Goal: Information Seeking & Learning: Stay updated

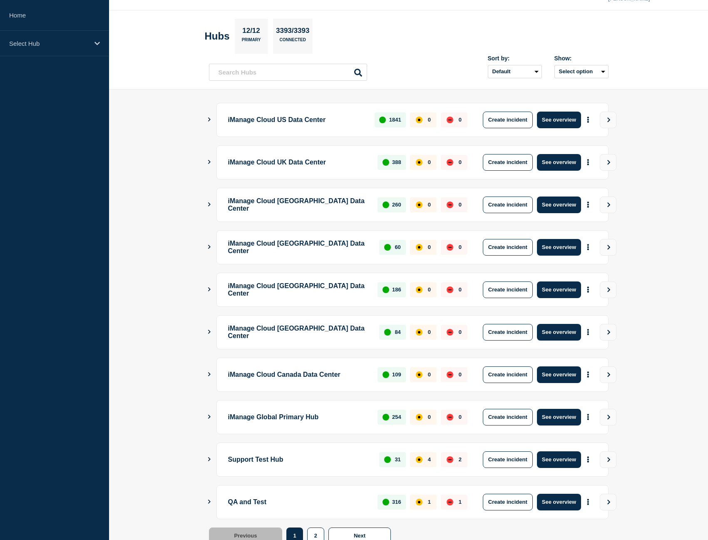
scroll to position [50, 0]
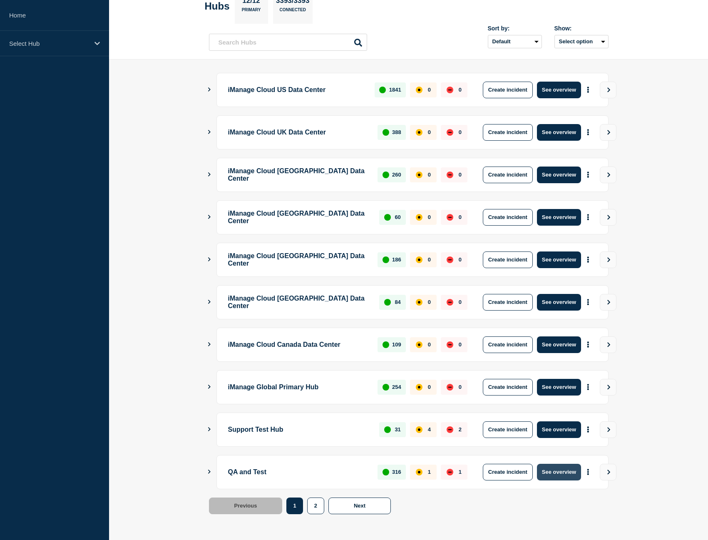
click at [556, 471] on button "See overview" at bounding box center [559, 471] width 44 height 17
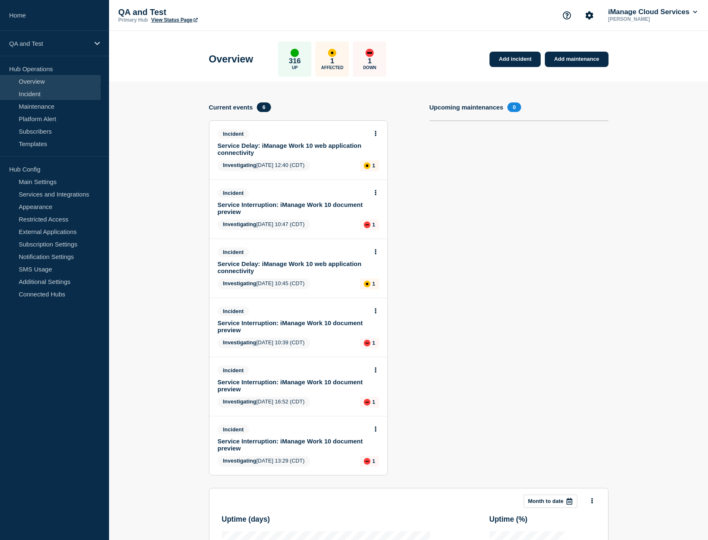
click at [40, 92] on link "Incident" at bounding box center [50, 93] width 101 height 12
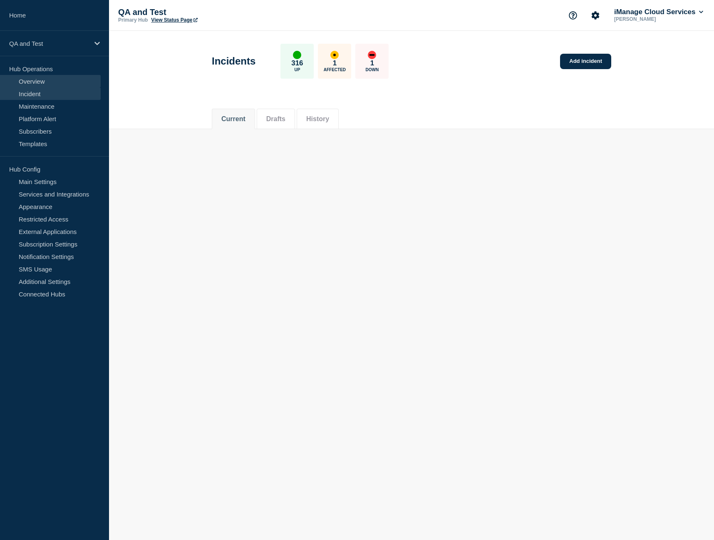
click at [42, 81] on link "Overview" at bounding box center [50, 81] width 101 height 12
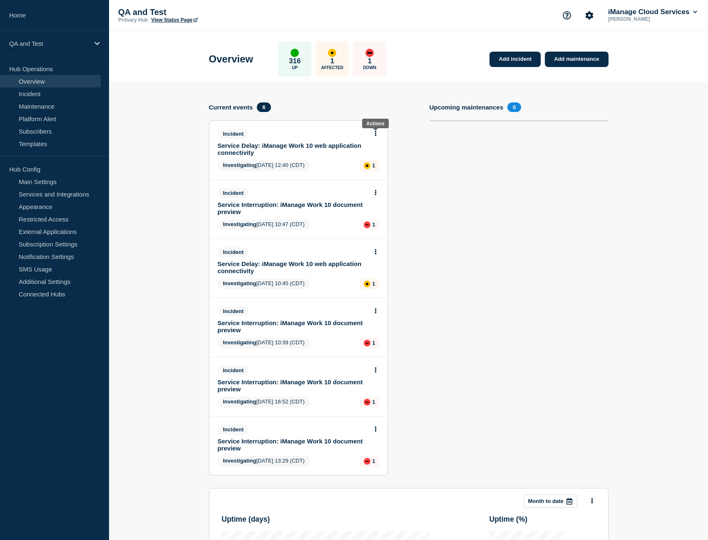
click at [374, 134] on icon at bounding box center [375, 133] width 2 height 5
click at [374, 156] on link "View incident" at bounding box center [372, 153] width 34 height 7
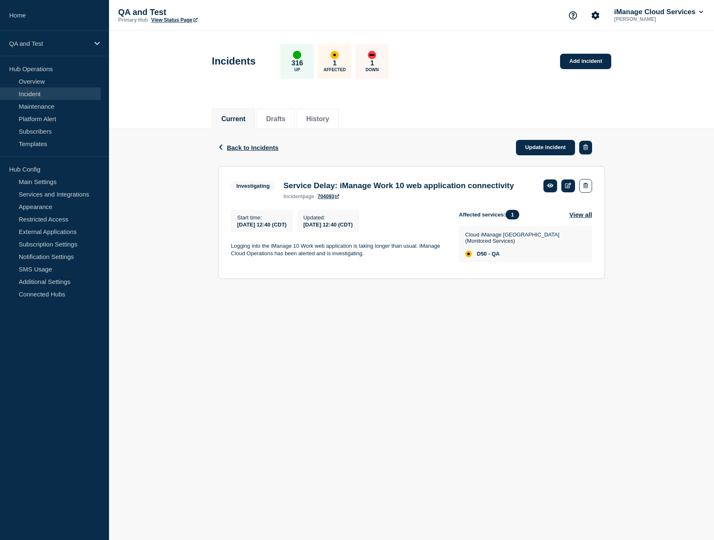
click at [587, 149] on icon "button" at bounding box center [585, 146] width 5 height 5
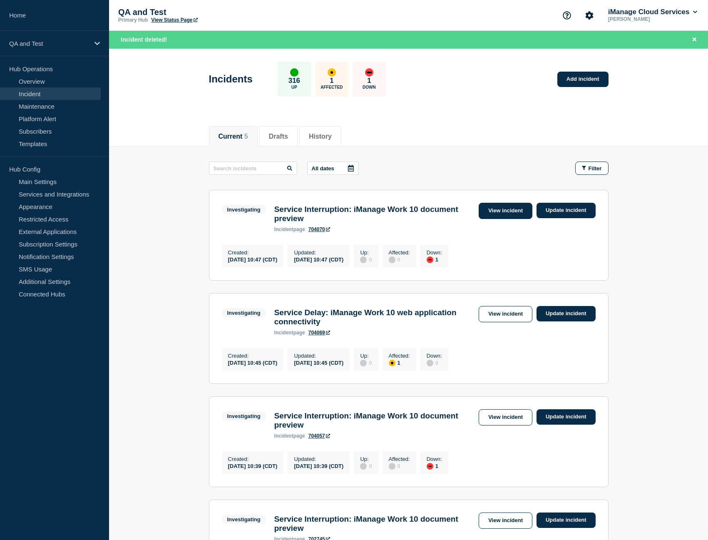
click at [523, 208] on link "View incident" at bounding box center [505, 211] width 54 height 16
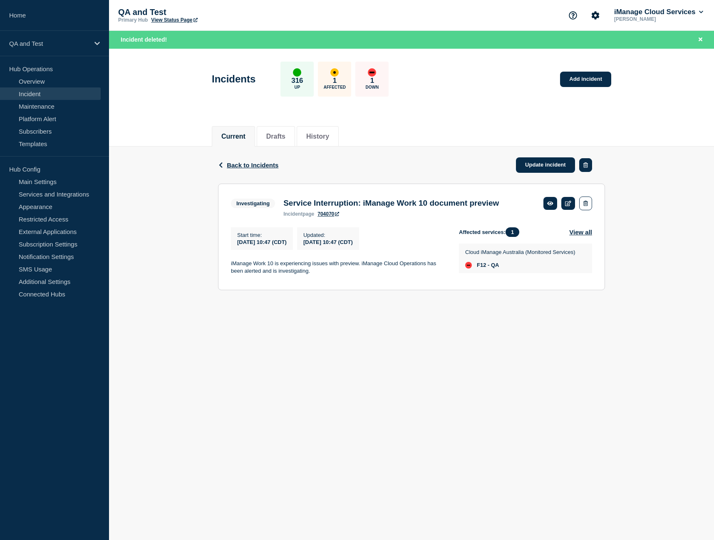
click at [586, 168] on button "button" at bounding box center [585, 165] width 13 height 14
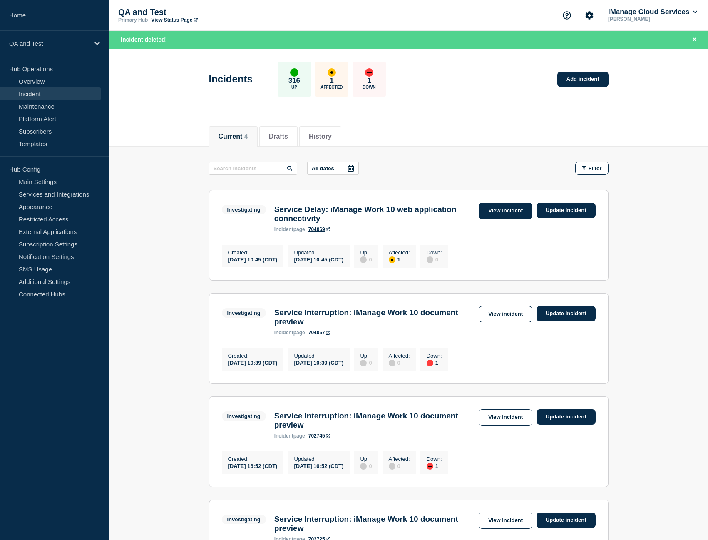
click at [508, 208] on link "View incident" at bounding box center [505, 211] width 54 height 16
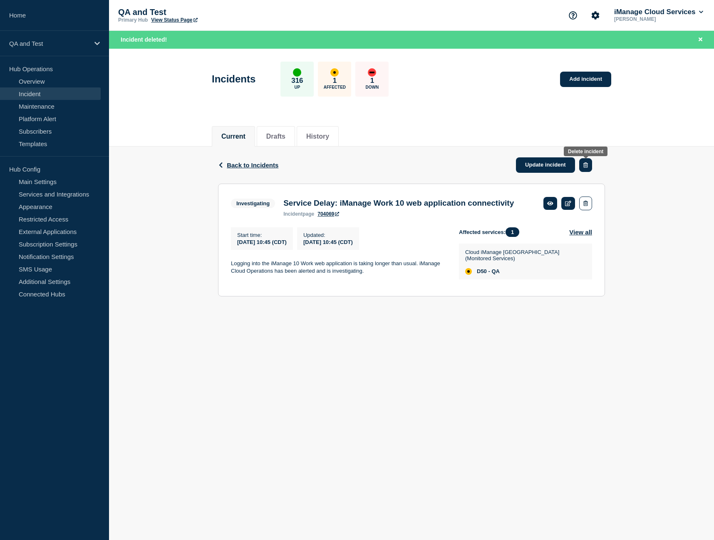
click at [587, 165] on icon "button" at bounding box center [585, 164] width 5 height 5
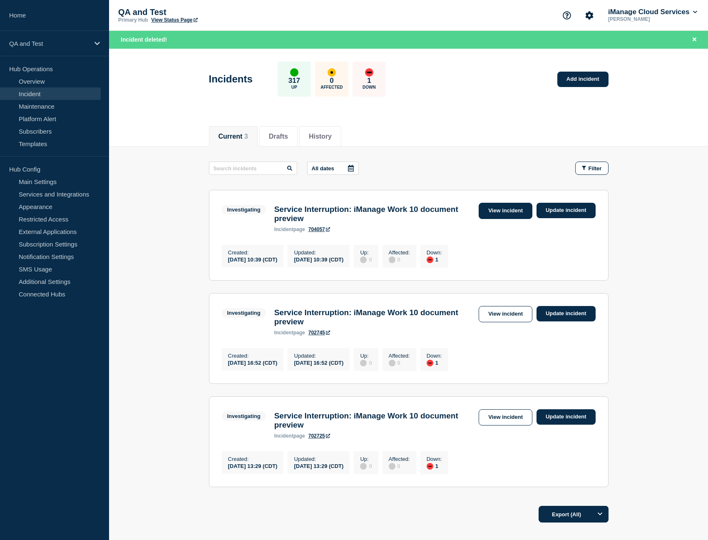
click at [500, 209] on link "View incident" at bounding box center [505, 211] width 54 height 16
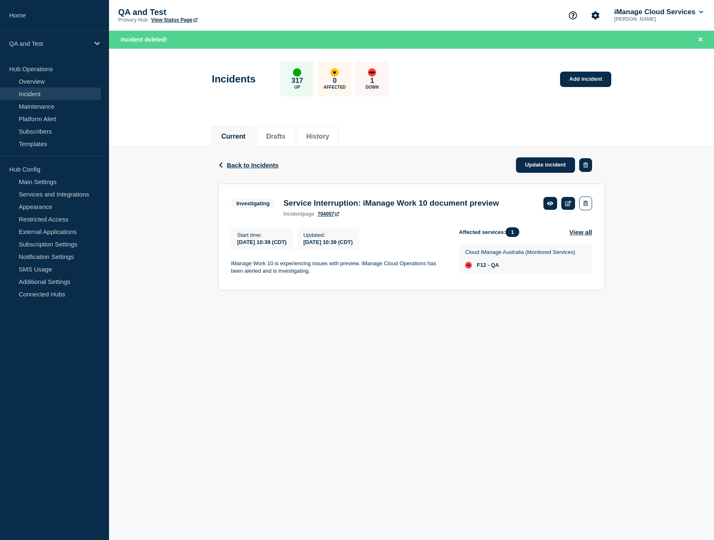
click at [586, 166] on icon "button" at bounding box center [585, 164] width 5 height 5
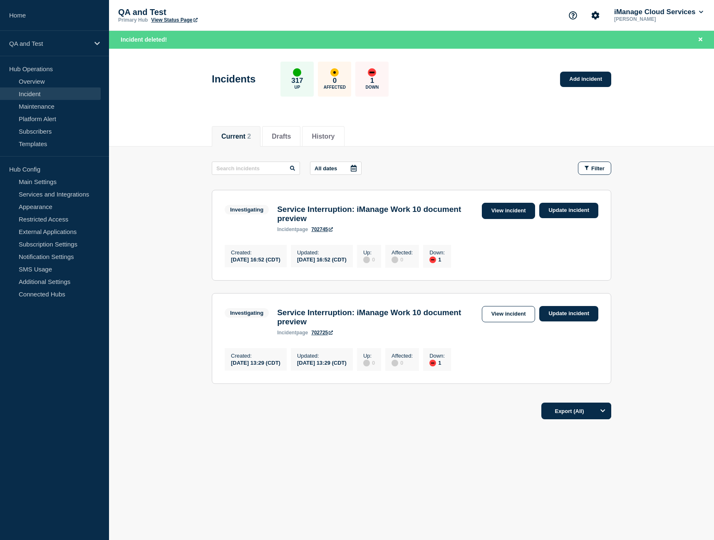
click at [531, 211] on link "View incident" at bounding box center [509, 211] width 54 height 16
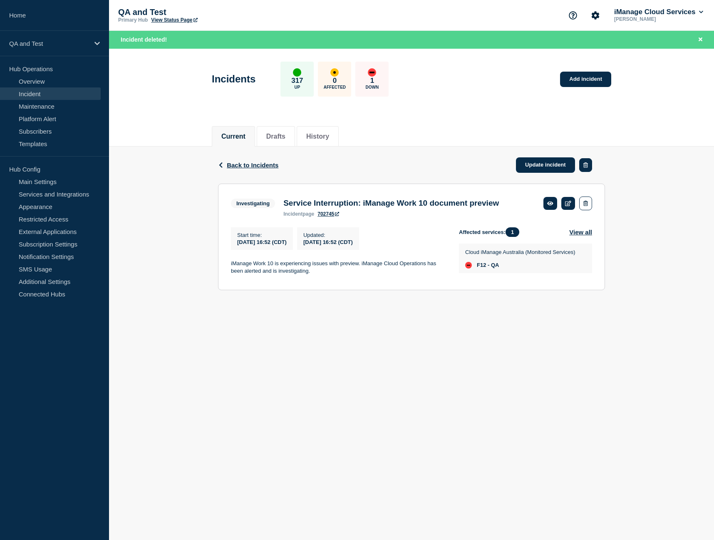
click at [585, 166] on icon "button" at bounding box center [585, 164] width 5 height 5
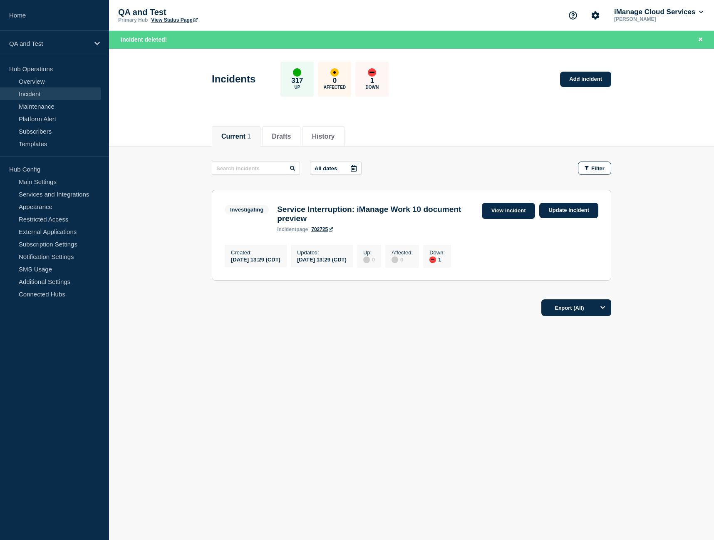
click at [523, 205] on link "View incident" at bounding box center [509, 211] width 54 height 16
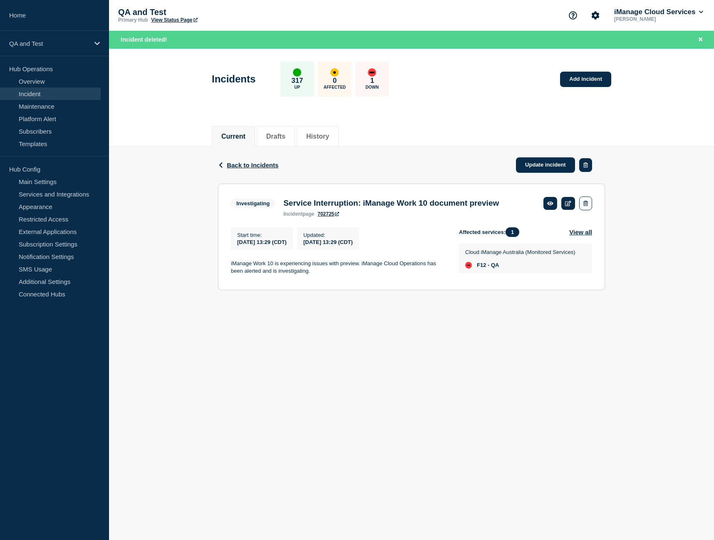
click at [580, 167] on button "button" at bounding box center [585, 165] width 13 height 14
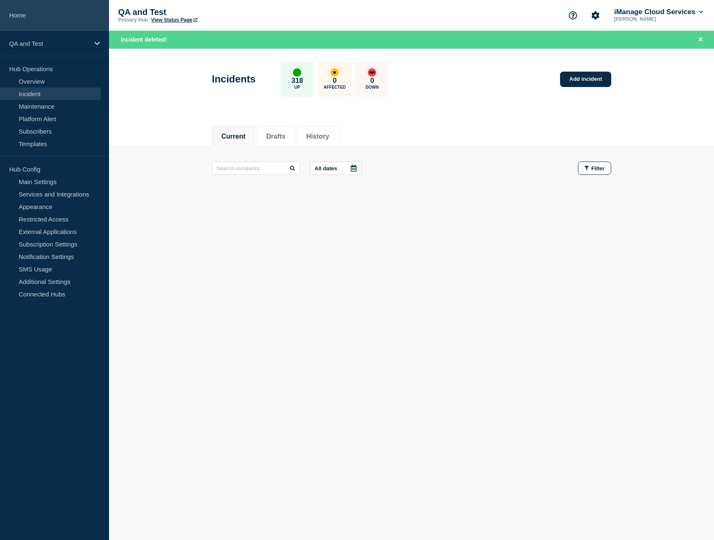
click at [51, 15] on link "Home" at bounding box center [54, 15] width 109 height 31
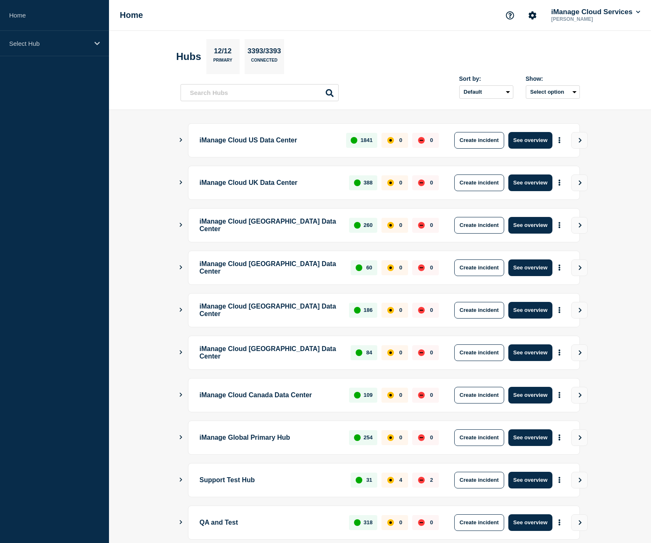
scroll to position [47, 0]
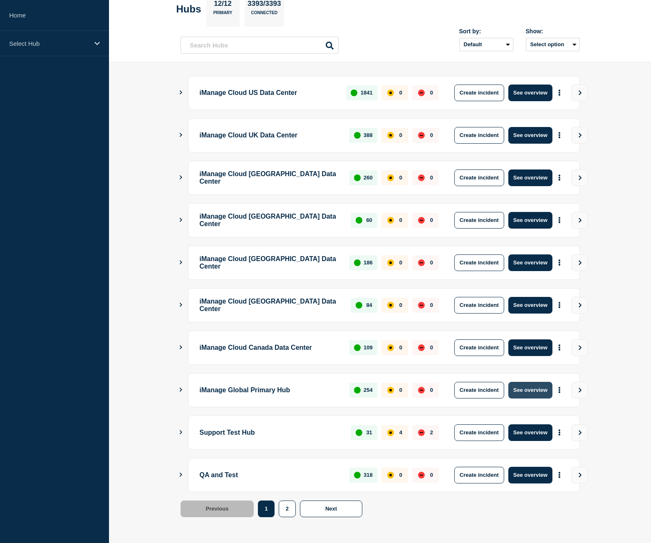
click at [537, 396] on button "See overview" at bounding box center [530, 390] width 44 height 17
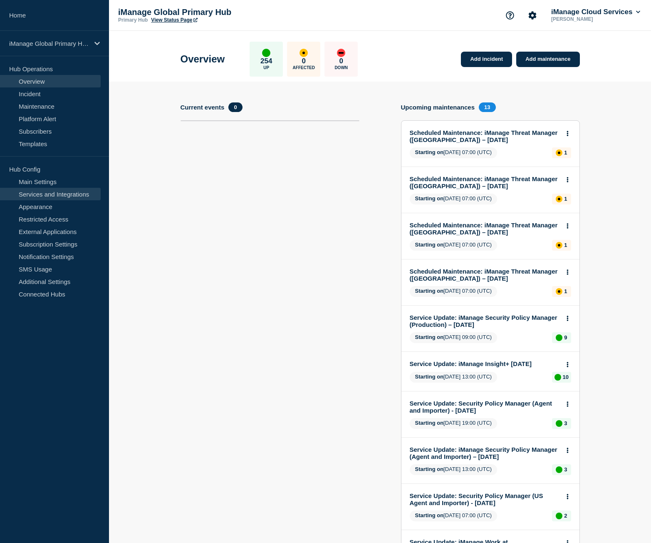
click at [62, 196] on link "Services and Integrations" at bounding box center [50, 194] width 101 height 12
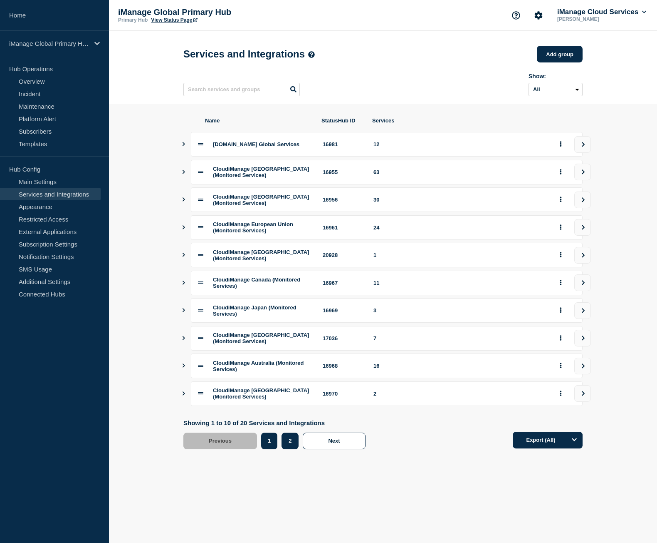
click at [292, 449] on button "2" at bounding box center [290, 440] width 17 height 17
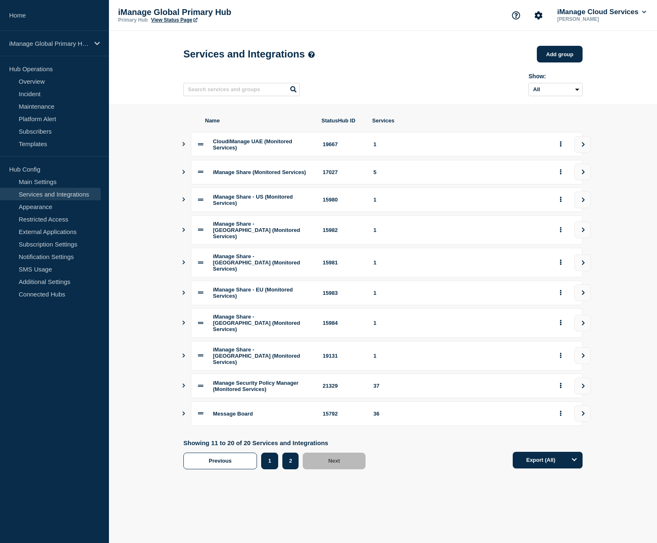
click at [275, 459] on button "1" at bounding box center [269, 460] width 17 height 17
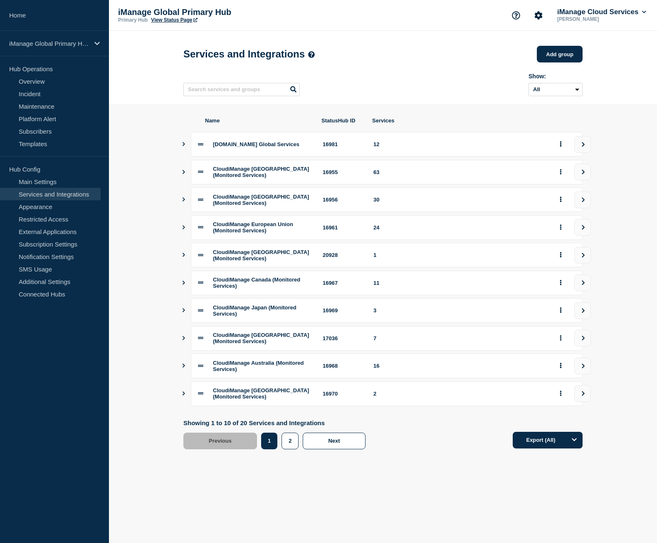
click at [162, 419] on section "Name StatusHub ID Services CloudiManage.com Global Services 16981 12 CloudiMana…" at bounding box center [383, 282] width 548 height 357
drag, startPoint x: 245, startPoint y: 174, endPoint x: 255, endPoint y: 174, distance: 10.0
click at [250, 173] on span "CloudiManage United States (Monitored Services)" at bounding box center [261, 172] width 96 height 12
click at [245, 205] on span "CloudiManage United Kingdom (Monitored Services)" at bounding box center [261, 199] width 96 height 12
click at [256, 230] on span "CloudiManage European Union (Monitored Services)" at bounding box center [253, 227] width 80 height 12
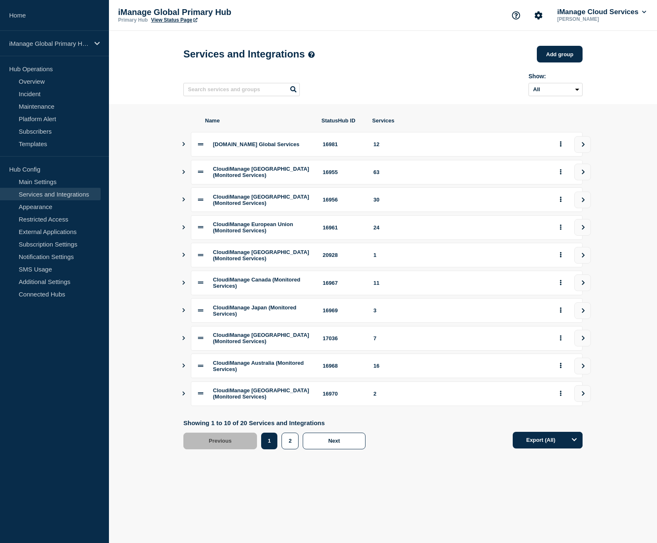
click at [258, 261] on span "CloudiManage Switzerland (Monitored Services)" at bounding box center [261, 255] width 96 height 12
click at [257, 289] on span "CloudiManage Canada (Monitored Services)" at bounding box center [256, 282] width 87 height 12
click at [260, 316] on span "CloudiManage Japan (Monitored Services)" at bounding box center [255, 310] width 84 height 12
click at [254, 344] on span "CloudiManage Singapore (Monitored Services)" at bounding box center [261, 338] width 96 height 12
click at [250, 372] on span "CloudiManage Australia (Monitored Services)" at bounding box center [258, 365] width 91 height 12
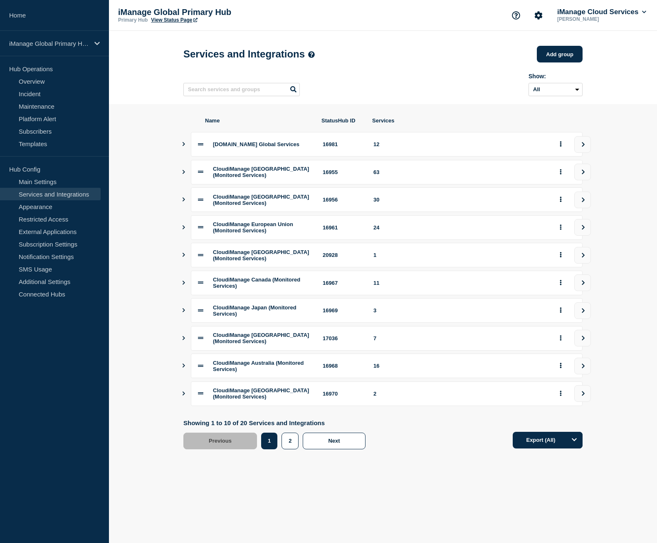
click at [249, 399] on span "CloudiManage Brazil (Monitored Services)" at bounding box center [261, 393] width 96 height 12
click at [38, 24] on link "Home" at bounding box center [54, 15] width 109 height 31
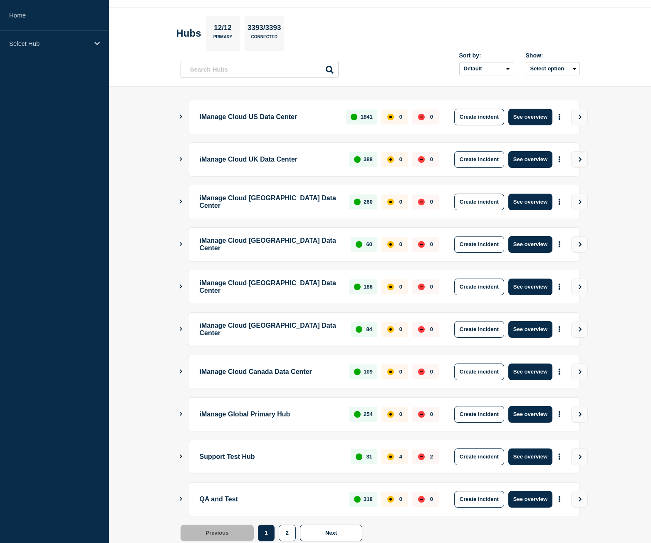
scroll to position [47, 0]
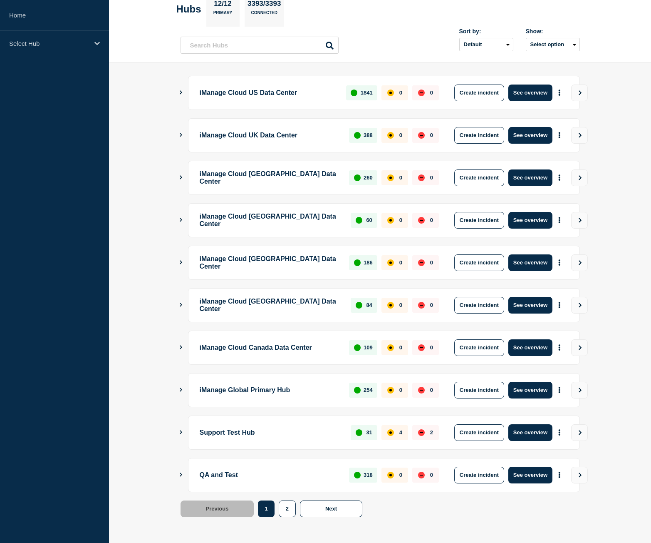
click at [183, 388] on icon "Show Connected Hubs" at bounding box center [180, 389] width 5 height 4
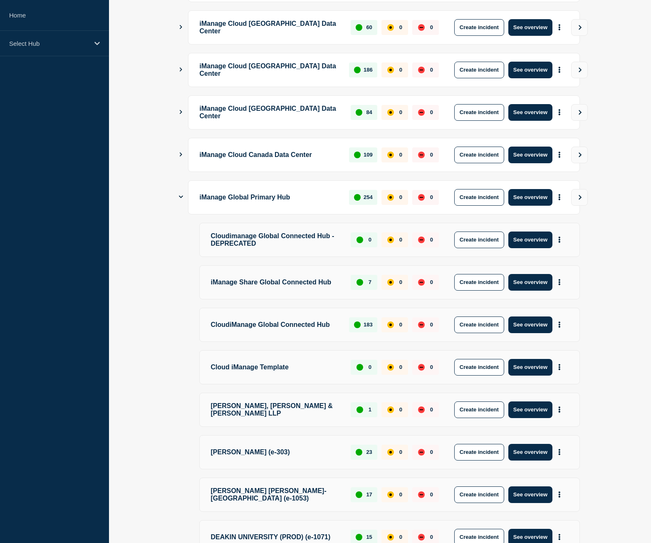
scroll to position [214, 0]
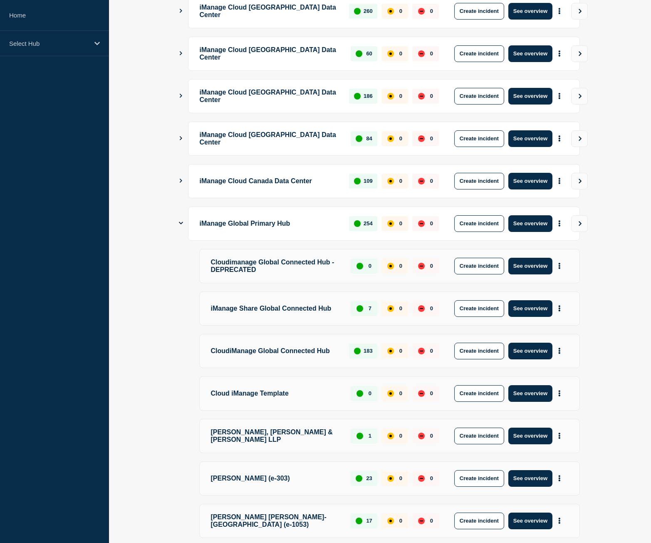
click at [278, 265] on p "Cloudimanage Global Connected Hub - DEPRECATED" at bounding box center [276, 266] width 131 height 17
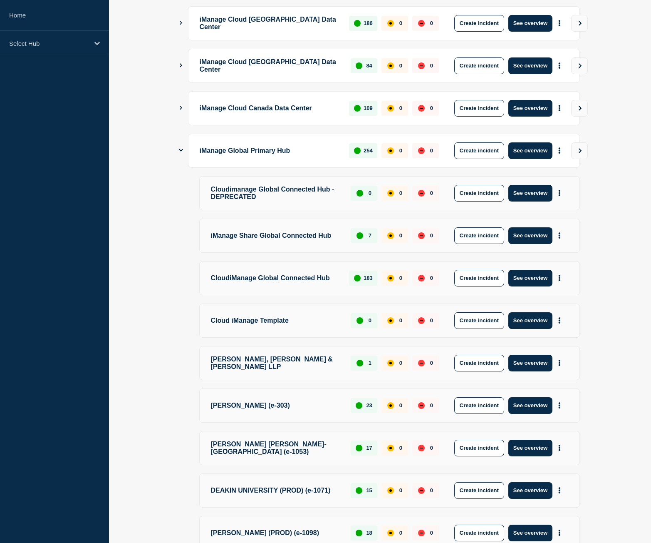
scroll to position [297, 0]
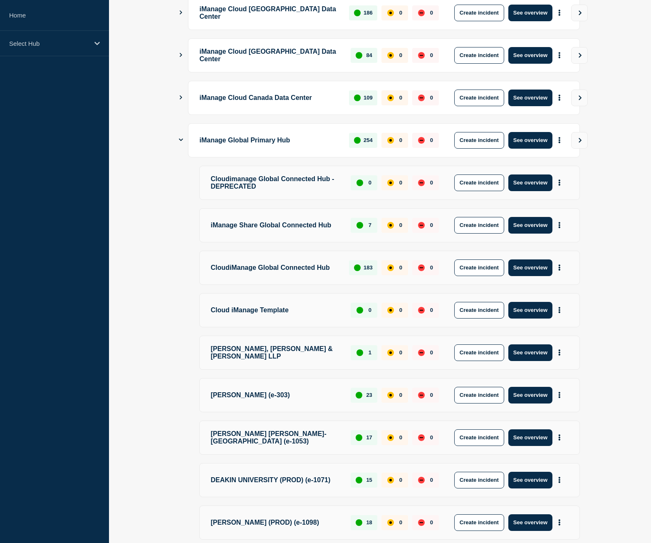
click at [248, 228] on p "iManage Share Global Connected Hub" at bounding box center [276, 225] width 131 height 17
click at [227, 276] on p "CloudiManage Global Connected Hub" at bounding box center [275, 267] width 129 height 17
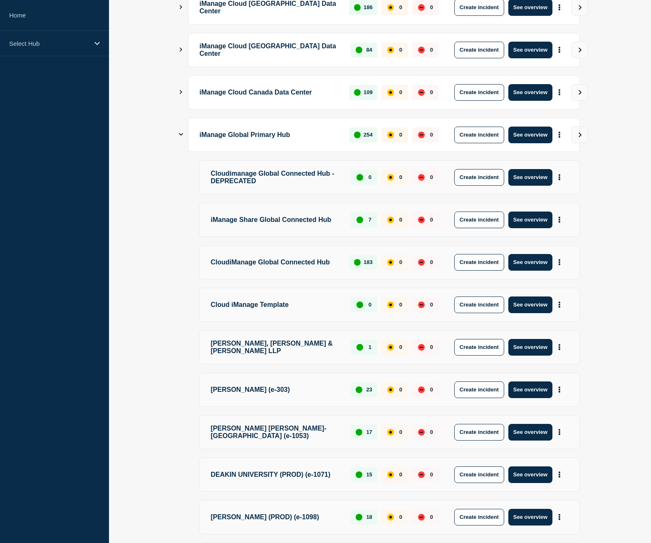
scroll to position [380, 0]
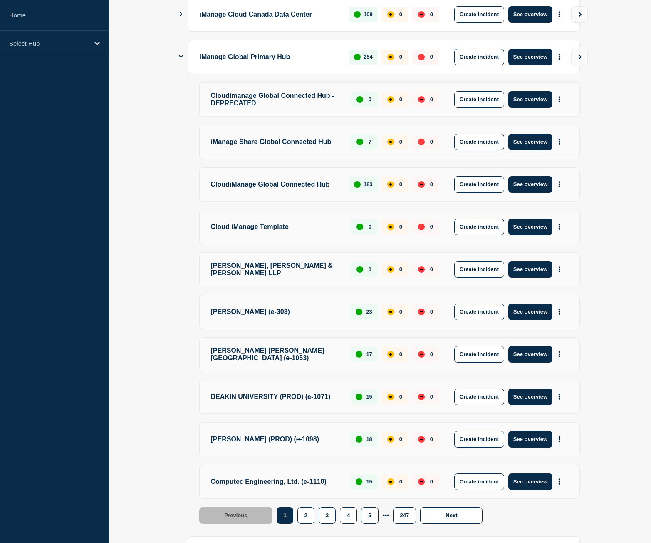
click at [233, 233] on p "Cloud iManage Template" at bounding box center [276, 226] width 131 height 17
click at [234, 269] on p "Gibson, Dunn & Crutcher LLP" at bounding box center [276, 269] width 131 height 17
click at [229, 320] on p "Clifford Chance (e-303)" at bounding box center [276, 311] width 131 height 17
click at [225, 358] on p "Minter Ellison Rudd Watts-NZ (e-1053)" at bounding box center [276, 354] width 131 height 17
drag, startPoint x: 228, startPoint y: 400, endPoint x: 228, endPoint y: 426, distance: 25.4
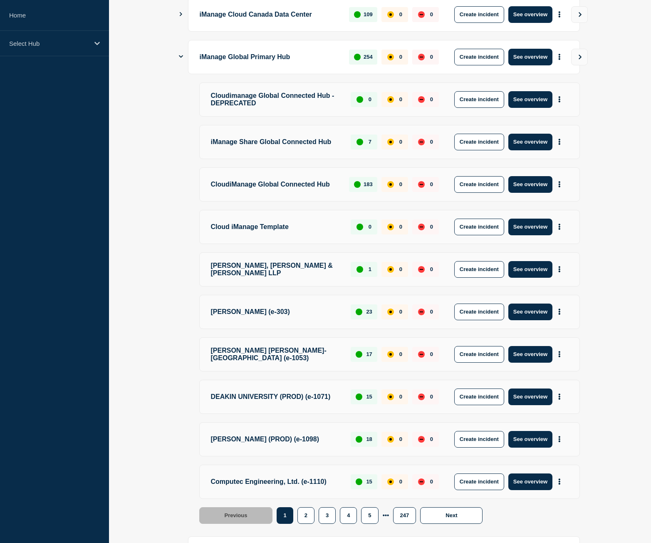
click at [228, 401] on p "DEAKIN UNIVERSITY (PROD) (e-1071)" at bounding box center [276, 396] width 131 height 17
click at [227, 447] on p "Allens (PROD) (e-1098)" at bounding box center [276, 439] width 131 height 17
click at [229, 486] on div "Computec Engineering, Ltd. (e-1110) 15 0 0 Create incident See overview" at bounding box center [389, 481] width 381 height 34
